Goal: Task Accomplishment & Management: Use online tool/utility

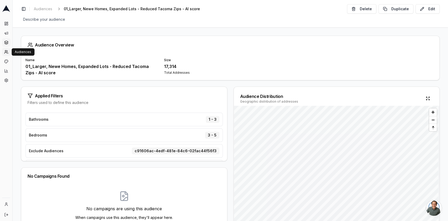
click at [7, 43] on icon at bounding box center [6, 42] width 4 height 4
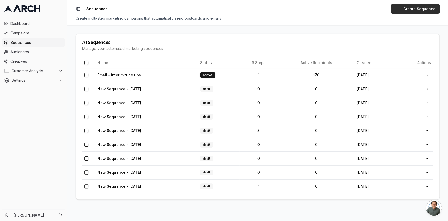
click at [409, 12] on link "Create Sequence" at bounding box center [415, 8] width 49 height 9
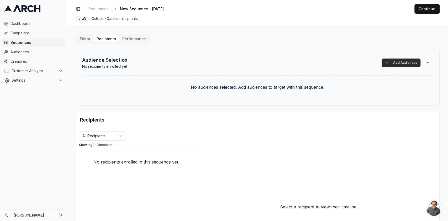
click at [410, 65] on button "Add Audiences" at bounding box center [401, 63] width 39 height 8
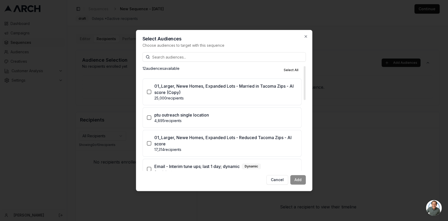
click at [240, 148] on p "17,314 recipients" at bounding box center [225, 149] width 143 height 5
click at [151, 145] on button "01_Larger, Newe Homes, Expanded Lots - Reduced Tacoma Zips - AI score 17,314 re…" at bounding box center [149, 143] width 4 height 4
click at [292, 181] on button "Add (1)" at bounding box center [296, 179] width 20 height 9
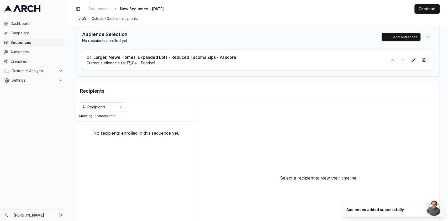
scroll to position [35, 0]
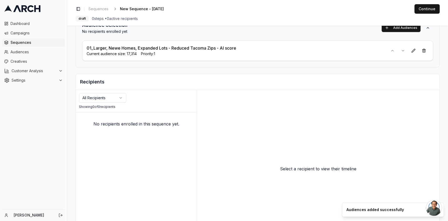
click at [107, 95] on html "Dashboard Campaigns Sequences Audiences Creatives Customer Analysis Settings Ka…" at bounding box center [224, 110] width 448 height 221
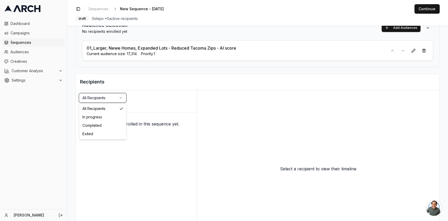
click at [128, 83] on html "Dashboard Campaigns Sequences Audiences Creatives Customer Analysis Settings Ka…" at bounding box center [224, 110] width 448 height 221
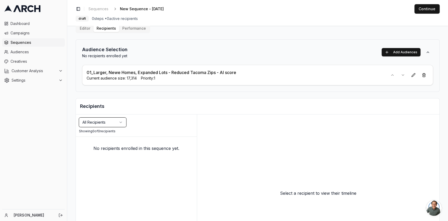
scroll to position [0, 0]
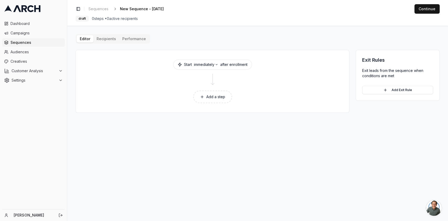
click at [219, 97] on button "Add a step" at bounding box center [212, 97] width 39 height 13
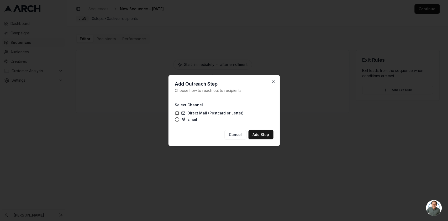
click at [210, 114] on label "Direct Mail (Postcard or Letter)" at bounding box center [212, 113] width 62 height 4
click at [179, 114] on button "Direct Mail (Postcard or Letter)" at bounding box center [177, 113] width 4 height 4
click at [258, 134] on button "Add Step" at bounding box center [260, 134] width 25 height 9
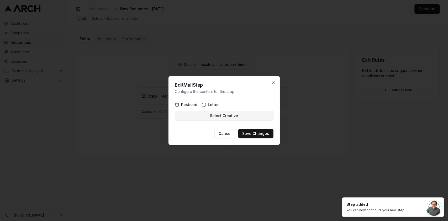
click at [239, 120] on button "Select Creative" at bounding box center [224, 115] width 98 height 9
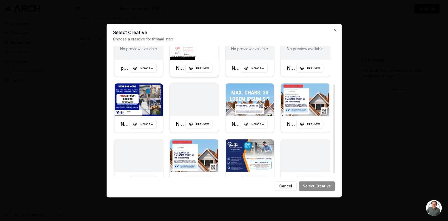
scroll to position [62, 0]
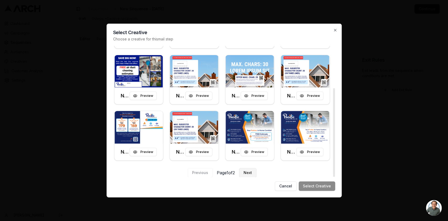
click at [256, 176] on button "Next" at bounding box center [247, 172] width 17 height 9
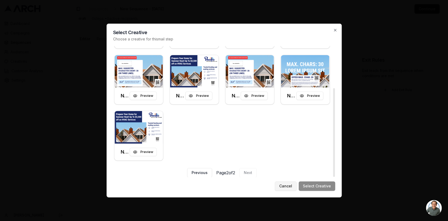
click at [290, 188] on button "Cancel" at bounding box center [286, 185] width 22 height 9
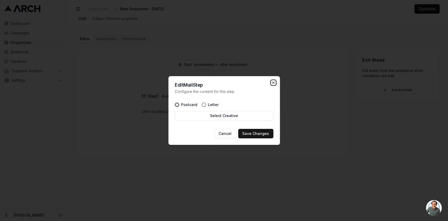
click at [272, 84] on icon "button" at bounding box center [273, 83] width 4 height 4
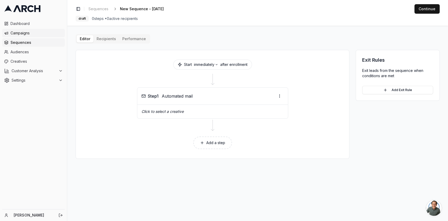
click at [19, 35] on span "Campaigns" at bounding box center [36, 32] width 52 height 5
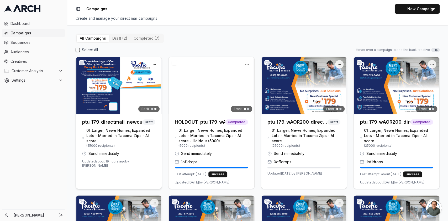
click at [127, 94] on img at bounding box center [119, 85] width 86 height 57
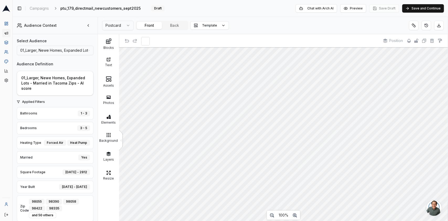
scroll to position [6, 0]
click at [175, 28] on button "Back" at bounding box center [174, 25] width 25 height 7
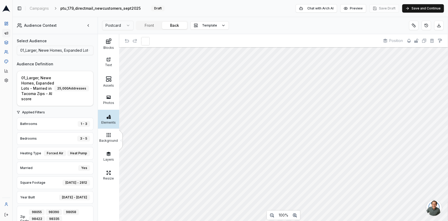
click at [112, 117] on div at bounding box center [108, 117] width 19 height 6
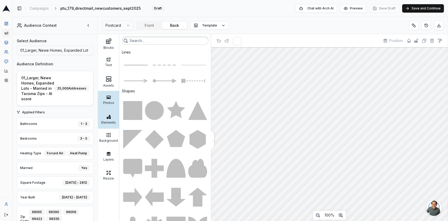
click at [109, 91] on div "Photos" at bounding box center [108, 100] width 21 height 19
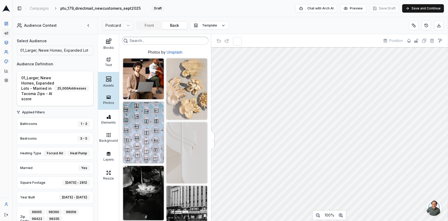
click at [108, 81] on rect at bounding box center [107, 81] width 2 height 2
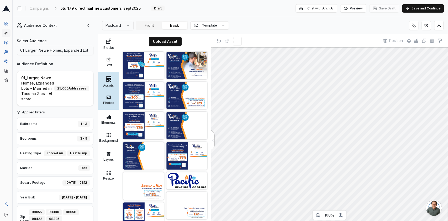
click at [105, 96] on div at bounding box center [108, 97] width 19 height 5
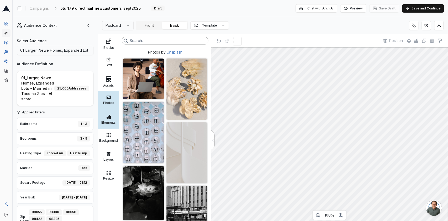
click at [104, 126] on div "Elements" at bounding box center [108, 119] width 21 height 19
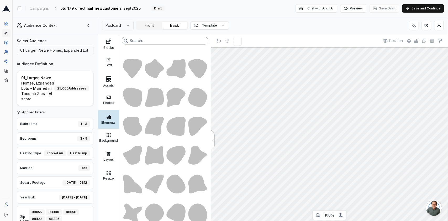
scroll to position [510, 0]
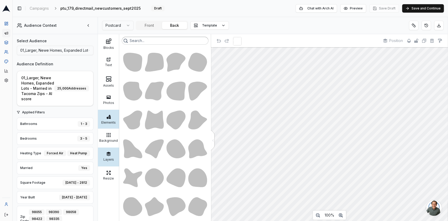
click at [113, 152] on div at bounding box center [108, 153] width 19 height 5
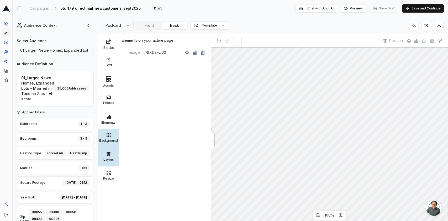
click at [107, 139] on div "Background" at bounding box center [108, 139] width 19 height 5
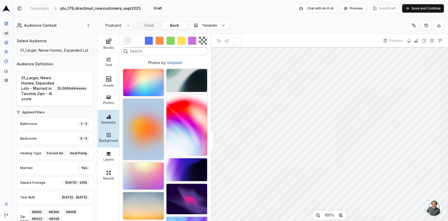
click at [109, 124] on div "Elements" at bounding box center [108, 121] width 19 height 5
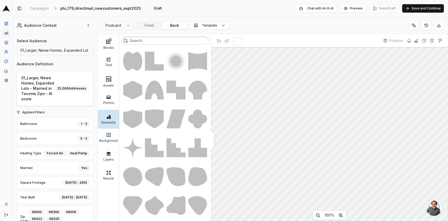
scroll to position [0, 0]
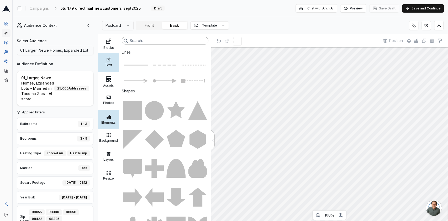
click at [110, 71] on div "Text" at bounding box center [108, 62] width 21 height 19
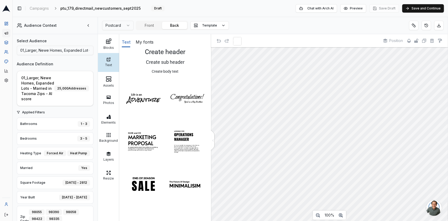
click at [110, 56] on div "Text" at bounding box center [108, 62] width 21 height 19
click at [110, 45] on div "Blocks" at bounding box center [108, 46] width 19 height 5
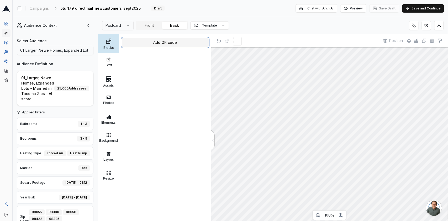
click at [136, 43] on button "Add QR code" at bounding box center [165, 42] width 87 height 9
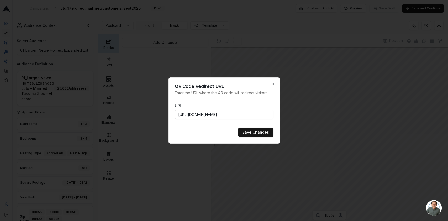
scroll to position [0, 213]
click at [206, 117] on input "https://www.pacificheatingcooling.com/heating/heating-maintenance/?utm_source=a…" at bounding box center [224, 114] width 98 height 9
click at [206, 116] on input "https://www.pacificheatingcooling.com/heating/heating-maintenance/?utm_source=a…" at bounding box center [224, 114] width 98 height 9
click at [212, 112] on input "https://www.pacificheatingcooling.com/heating/heating-maintenance/?utm_source=a…" at bounding box center [224, 114] width 98 height 9
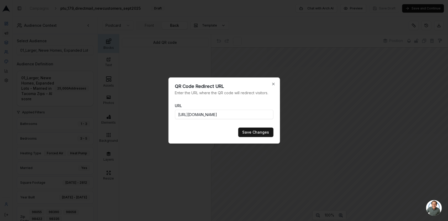
click at [212, 112] on input "https://www.pacificheatingcooling.com/heating/heating-maintenance/?utm_source=a…" at bounding box center [224, 114] width 98 height 9
click at [223, 115] on input "https://www.pacificheatingcooling.com/heating/heating-maintenance/?utm_source=a…" at bounding box center [224, 114] width 98 height 9
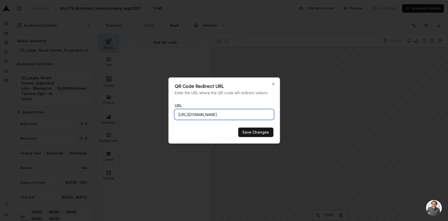
click at [223, 115] on input "https://www.pacificheatingcooling.com/heating/heating-maintenance/?utm_source=a…" at bounding box center [224, 114] width 98 height 9
paste input "-179"
type input "https://www.pacificheatingcooling.com/heating/heating-maintenance-179/?utm_sour…"
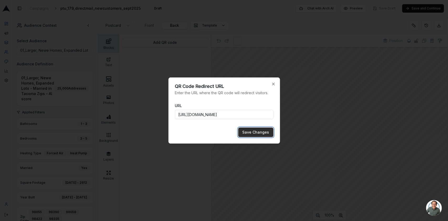
scroll to position [0, 0]
click at [257, 134] on button "Save Changes" at bounding box center [255, 132] width 35 height 9
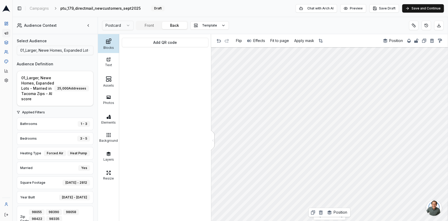
scroll to position [10, 0]
click at [88, 25] on button at bounding box center [88, 25] width 10 height 8
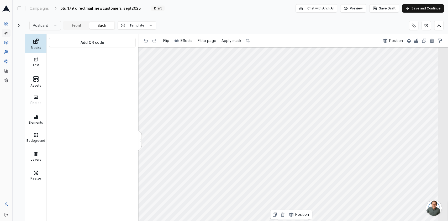
scroll to position [8, 0]
click at [111, 25] on button "Back" at bounding box center [101, 25] width 25 height 7
click at [39, 74] on div "Assets" at bounding box center [35, 81] width 21 height 19
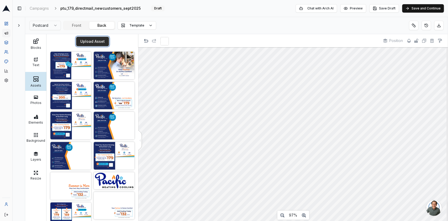
click at [79, 42] on button "Upload Asset" at bounding box center [92, 41] width 33 height 9
click at [84, 40] on button "Upload Asset" at bounding box center [92, 41] width 33 height 9
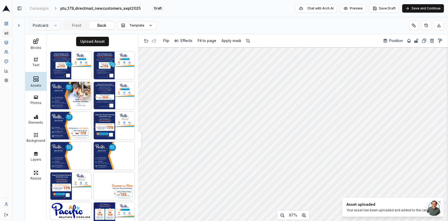
click at [406, 203] on body "Dashboard Campaigns Sequences Audiences Creatives Customer Analysis Settings To…" at bounding box center [224, 110] width 448 height 221
click at [392, 40] on span "Position" at bounding box center [396, 40] width 14 height 5
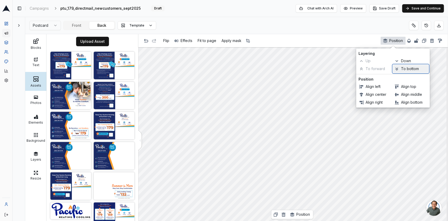
click at [414, 71] on div "To bottom" at bounding box center [414, 68] width 26 height 5
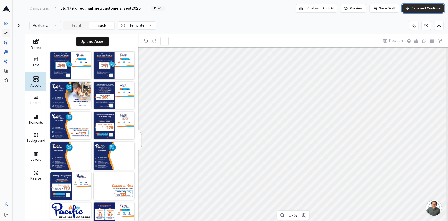
click at [414, 10] on button "Save and Continue" at bounding box center [423, 8] width 42 height 8
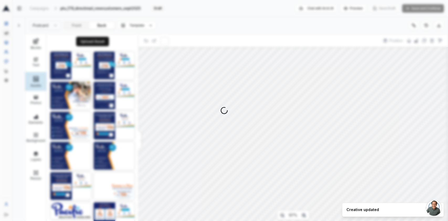
scroll to position [0, 0]
select select "3"
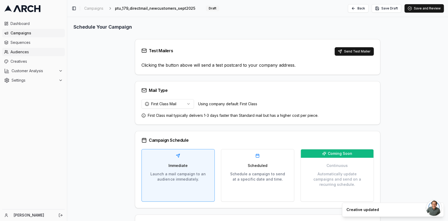
click at [23, 55] on link "Audiences" at bounding box center [33, 52] width 63 height 8
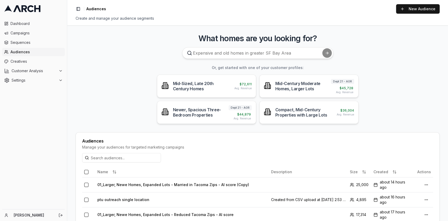
click at [27, 45] on link "Sequences" at bounding box center [33, 42] width 63 height 8
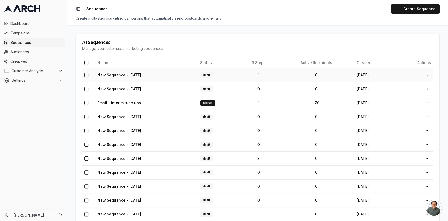
click at [129, 75] on link "New Sequence - Oct 2, 2025" at bounding box center [119, 75] width 44 height 4
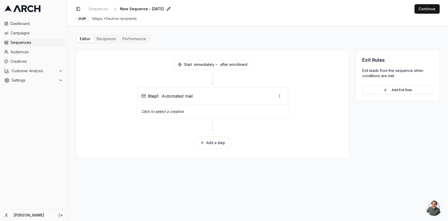
click at [148, 10] on span "New Sequence - Oct 2, 2025" at bounding box center [142, 8] width 44 height 5
click at [132, 7] on span "New Sequence - Oct 2, 2025" at bounding box center [142, 8] width 44 height 5
type input "ptu_179_directmail_newcustomers_sept2025"
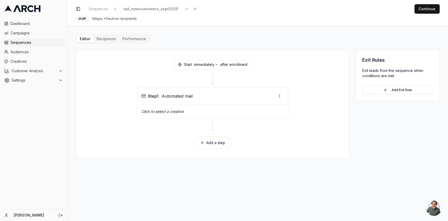
scroll to position [0, 0]
drag, startPoint x: 181, startPoint y: 10, endPoint x: 176, endPoint y: 11, distance: 5.3
click at [176, 11] on div "ptu_179_directmail_newcustomers_sept2025 Save Cancel" at bounding box center [159, 9] width 79 height 8
click at [167, 109] on p "Click to select a creative" at bounding box center [212, 111] width 142 height 5
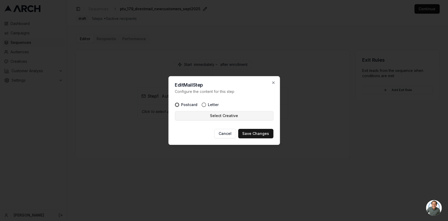
click at [223, 119] on button "Select Creative" at bounding box center [224, 115] width 98 height 9
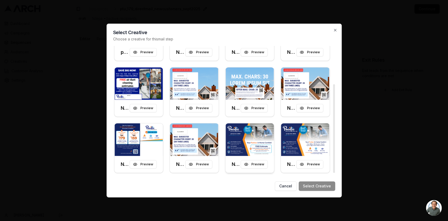
scroll to position [62, 0]
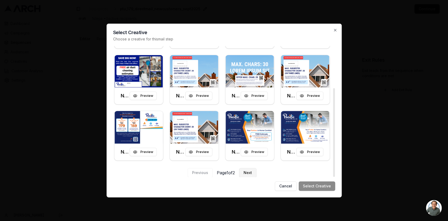
click at [250, 173] on button "Next" at bounding box center [247, 172] width 17 height 9
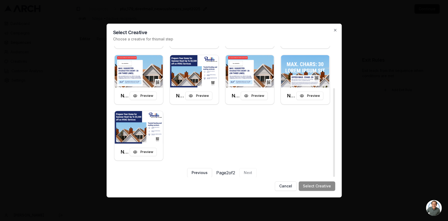
click at [227, 170] on span "Page 2 of 2" at bounding box center [225, 173] width 19 height 6
click at [199, 169] on button "Previous" at bounding box center [199, 172] width 25 height 9
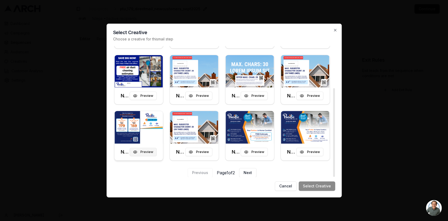
click at [147, 151] on button "Preview" at bounding box center [143, 152] width 27 height 8
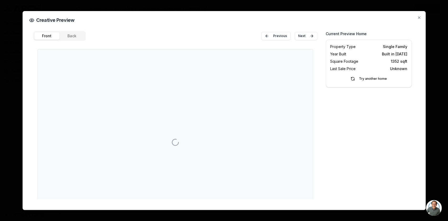
click at [419, 22] on div "Creative Preview Front Back Previous Next Current Preview Home Property Type Si…" at bounding box center [223, 110] width 403 height 199
click at [420, 18] on icon "button" at bounding box center [419, 17] width 4 height 4
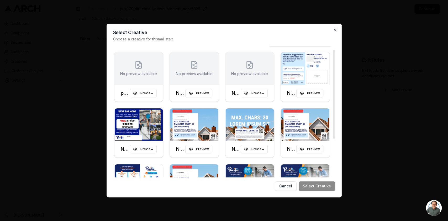
scroll to position [0, 0]
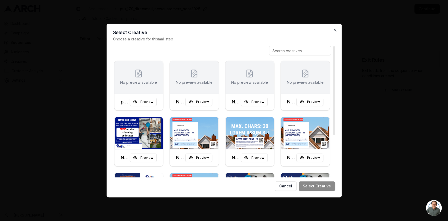
click at [306, 55] on input at bounding box center [300, 50] width 62 height 9
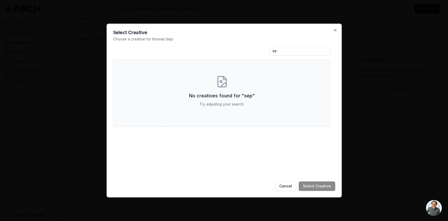
type input "s"
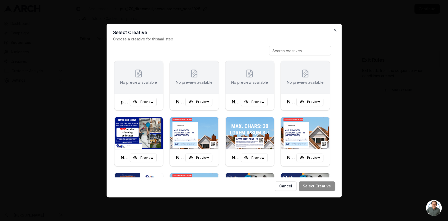
click at [72, 60] on div at bounding box center [224, 110] width 448 height 221
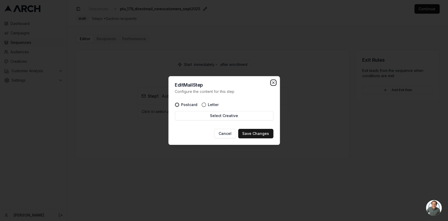
click at [272, 81] on icon "button" at bounding box center [273, 83] width 4 height 4
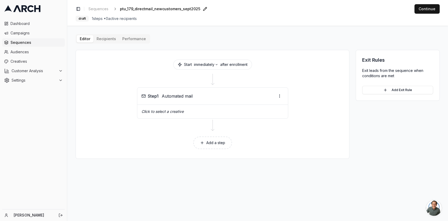
click at [210, 137] on button "Add a step" at bounding box center [212, 142] width 39 height 13
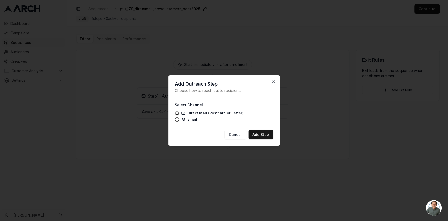
click at [213, 141] on div "Add Outreach Step Choose how to reach out to recipients Select Channel Direct M…" at bounding box center [224, 110] width 112 height 71
click at [222, 112] on label "Direct Mail (Postcard or Letter)" at bounding box center [212, 113] width 62 height 4
click at [179, 112] on button "Direct Mail (Postcard or Letter)" at bounding box center [177, 113] width 4 height 4
click at [265, 136] on button "Add Step" at bounding box center [260, 134] width 25 height 9
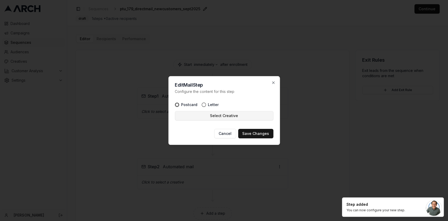
click at [248, 115] on button "Select Creative" at bounding box center [224, 115] width 98 height 9
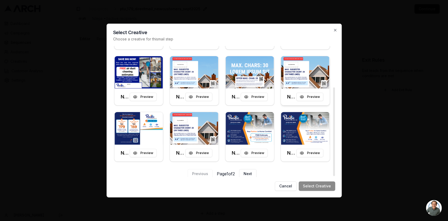
scroll to position [62, 0]
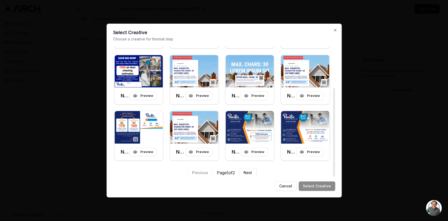
click at [255, 171] on button "Next" at bounding box center [247, 172] width 17 height 9
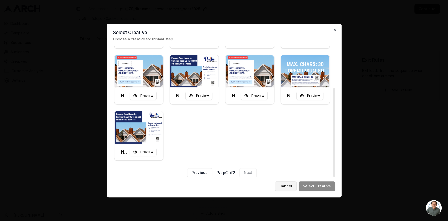
click at [294, 185] on button "Cancel" at bounding box center [286, 185] width 22 height 9
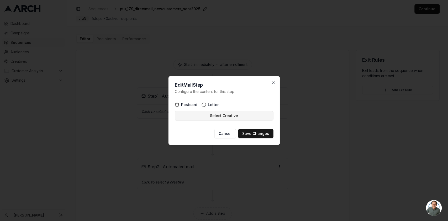
click at [228, 117] on button "Select Creative" at bounding box center [224, 115] width 98 height 9
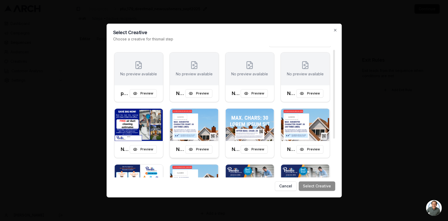
scroll to position [0, 0]
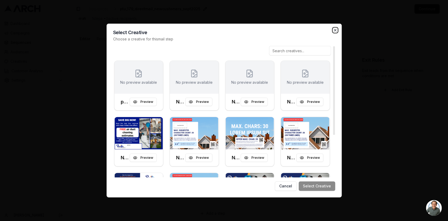
click at [335, 30] on icon "button" at bounding box center [335, 30] width 2 height 2
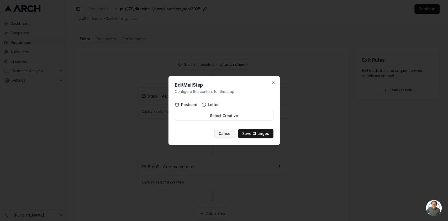
click at [229, 134] on button "Cancel" at bounding box center [225, 133] width 22 height 9
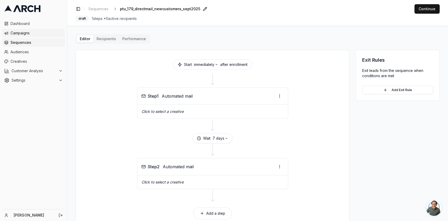
click at [33, 37] on link "Campaigns" at bounding box center [33, 33] width 63 height 8
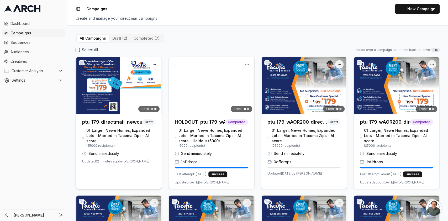
click at [124, 75] on img at bounding box center [119, 85] width 86 height 57
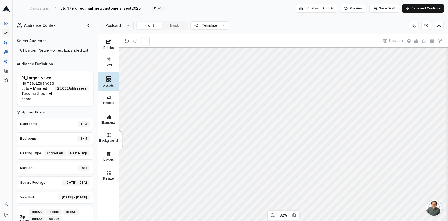
click at [108, 80] on rect at bounding box center [107, 81] width 2 height 2
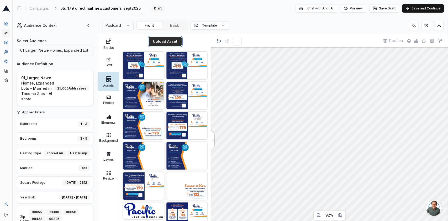
click at [161, 45] on button "Upload Asset" at bounding box center [165, 41] width 33 height 9
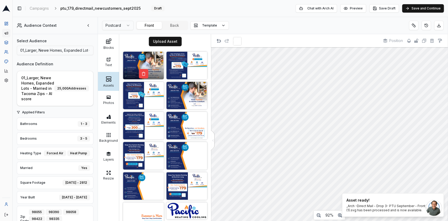
click at [152, 67] on div at bounding box center [143, 72] width 41 height 13
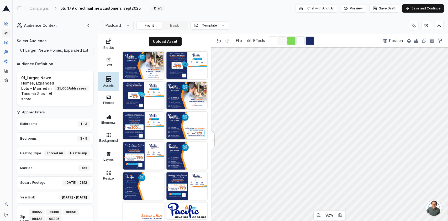
click at [434, 207] on body "Dashboard Campaigns Sequences Audiences Creatives Customer Analysis Settings To…" at bounding box center [224, 110] width 448 height 221
click at [364, 29] on div "Postcard Front Back Template" at bounding box center [273, 25] width 350 height 17
click at [388, 12] on button "Save Draft" at bounding box center [384, 8] width 30 height 8
click at [382, 8] on div "Chat with Arch AI Preview Save Draft Save and Continue" at bounding box center [369, 8] width 148 height 8
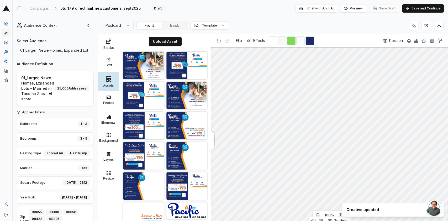
click at [382, 8] on div "Chat with Arch AI Preview Save Draft Save and Continue" at bounding box center [369, 8] width 148 height 8
click at [420, 12] on button "Save and Continue" at bounding box center [423, 8] width 42 height 8
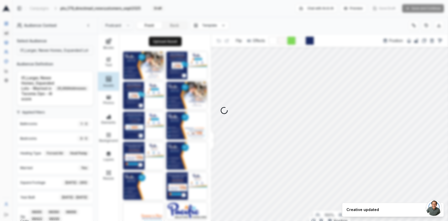
select select "3"
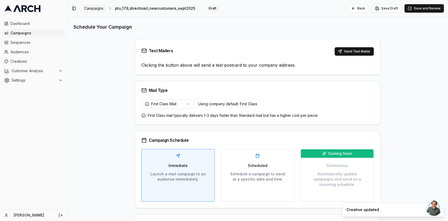
click at [92, 11] on span "Campaigns" at bounding box center [93, 8] width 19 height 5
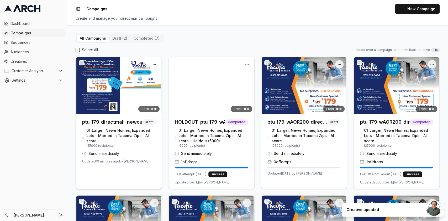
click at [124, 75] on img at bounding box center [119, 85] width 86 height 57
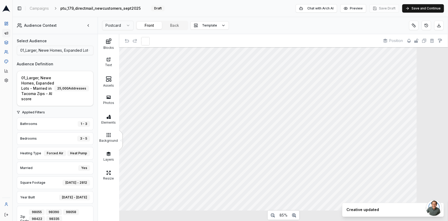
scroll to position [6, 0]
